Goal: Communication & Community: Ask a question

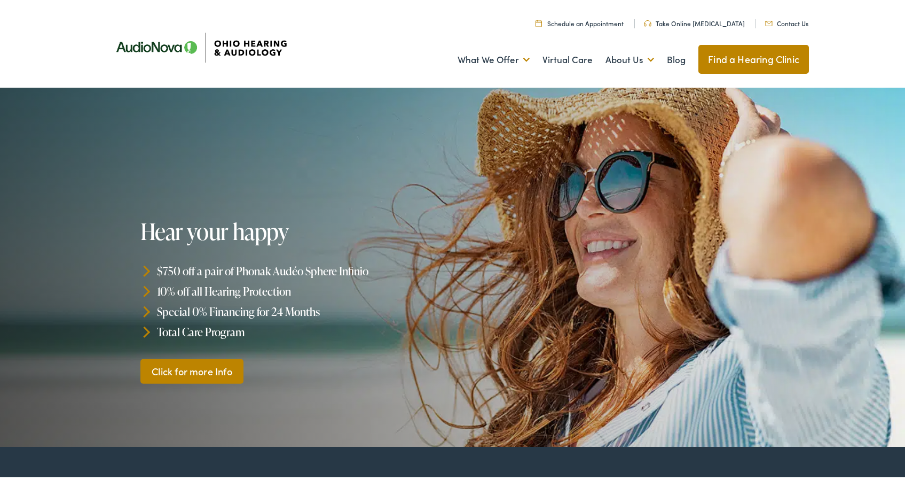
click at [786, 19] on link "Contact Us" at bounding box center [786, 21] width 43 height 9
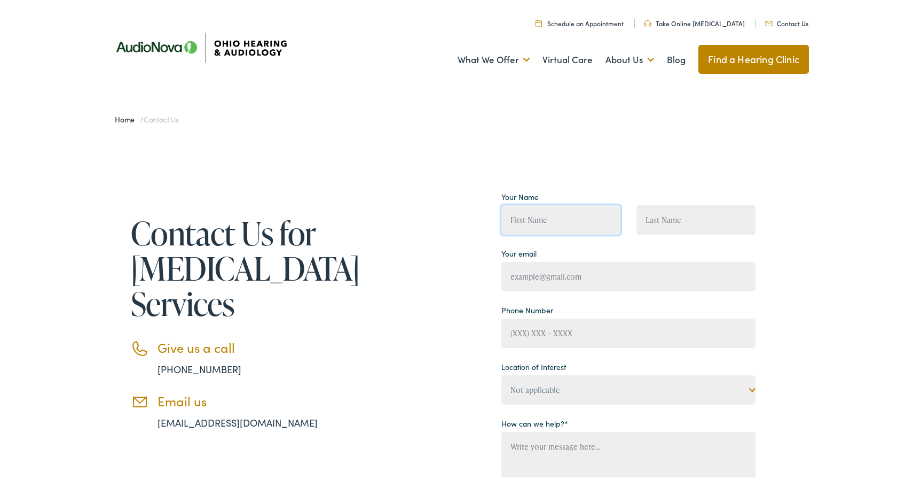
click at [548, 214] on input "Contact form" at bounding box center [561, 217] width 119 height 29
type input "[DEMOGRAPHIC_DATA]"
type input "Ia"
type input "ncu"
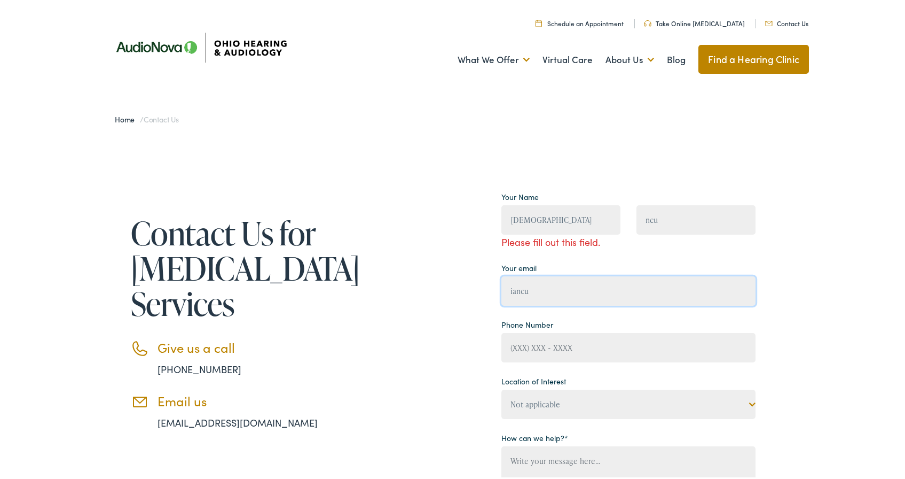
type input "iancu"
click at [516, 211] on input "[DEMOGRAPHIC_DATA]" at bounding box center [561, 217] width 119 height 29
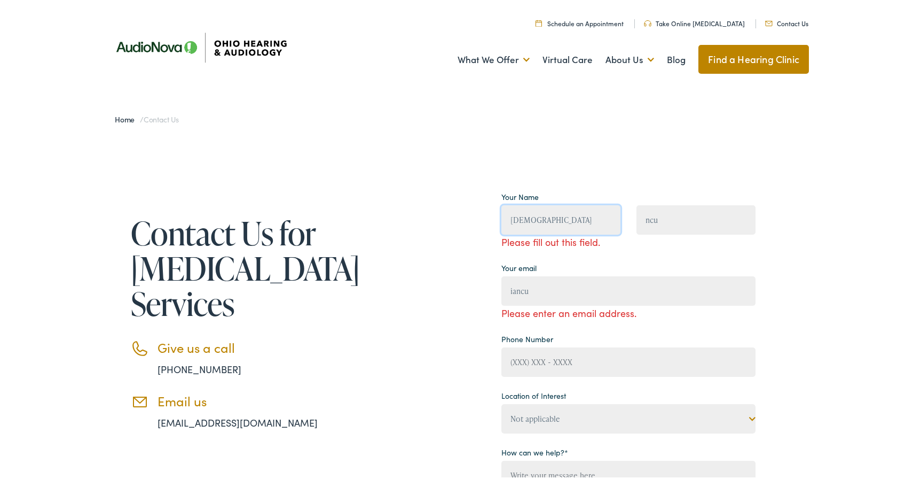
type input "[DEMOGRAPHIC_DATA]"
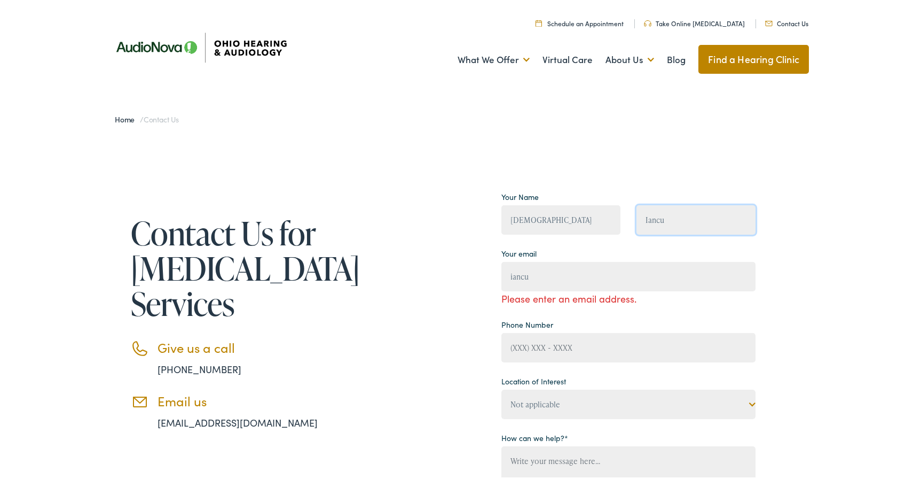
type input "Iancu"
type input "[PERSON_NAME][EMAIL_ADDRESS][DOMAIN_NAME]"
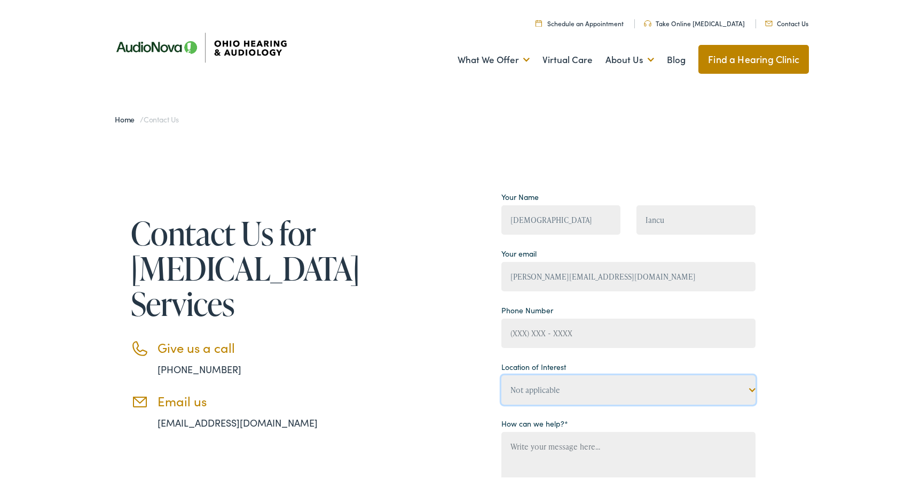
click at [576, 390] on select "Not applicable [US_STATE] Hearing & [MEDICAL_DATA], [GEOGRAPHIC_DATA] [US_STATE…" at bounding box center [629, 387] width 254 height 29
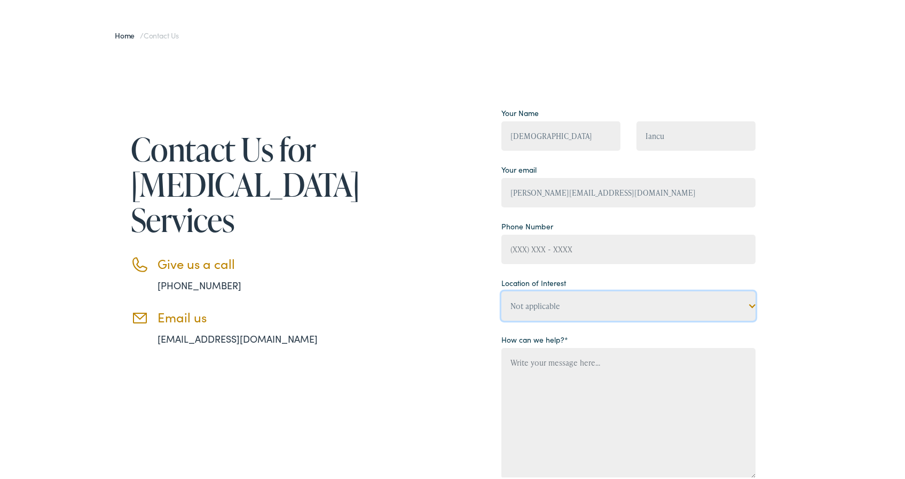
scroll to position [86, 0]
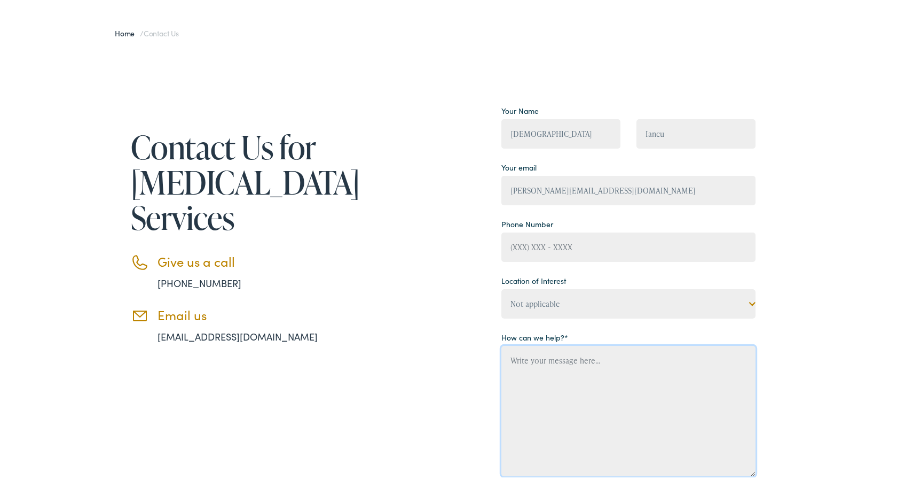
click at [600, 374] on textarea "Contact form" at bounding box center [629, 408] width 254 height 130
paste textarea "That being said, if you are interested, feel free to contact me at any time."
paste textarea "Lo! Ip dolo si Ametco, adi E seddoeius Tempor, i utlabor etdoloremag al enimadm…"
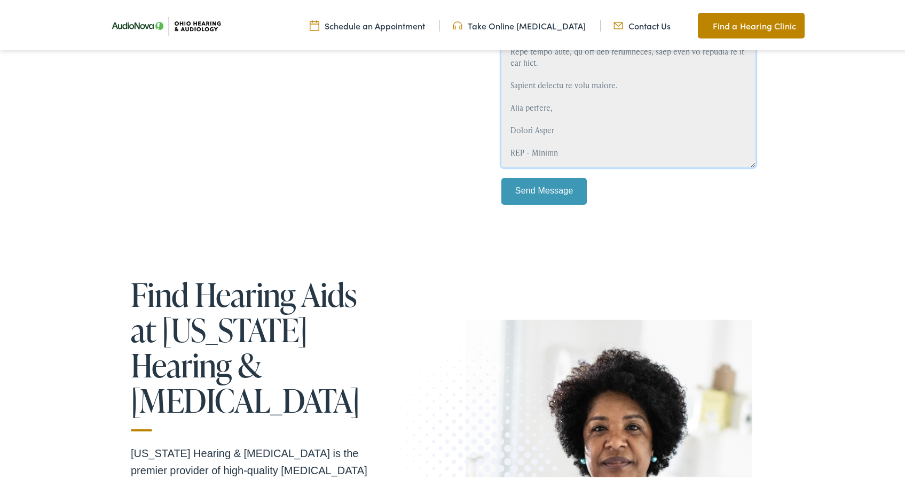
scroll to position [328, 0]
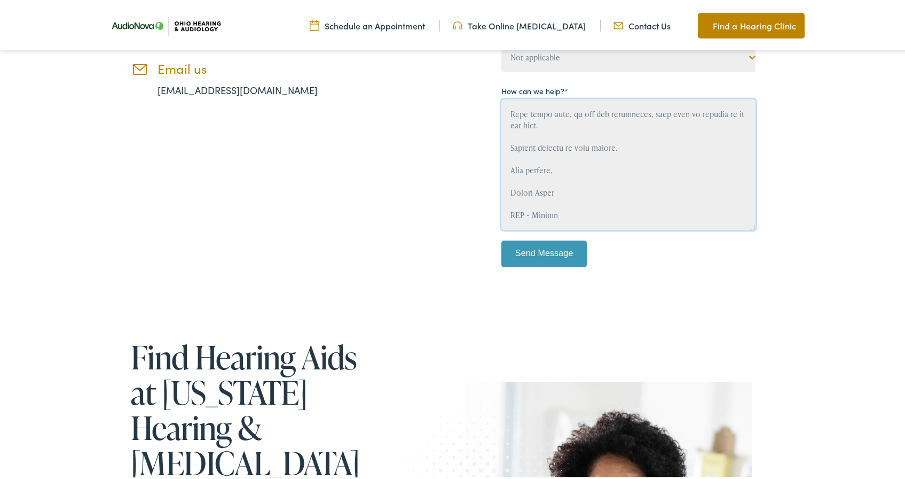
type textarea "Lo! Ip dolo si Ametco, adi E seddoeius Tempor, i utlabor etdoloremag al enimadm…"
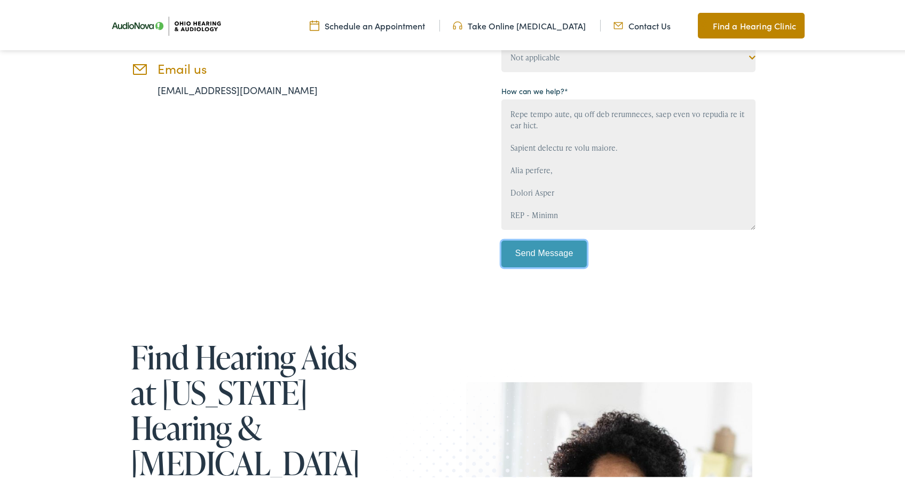
click at [543, 249] on input "Send Message" at bounding box center [544, 251] width 85 height 27
